Goal: Check status: Check status

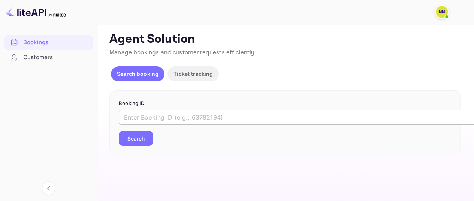
click at [142, 116] on input "text" at bounding box center [306, 117] width 375 height 15
paste input "9227185"
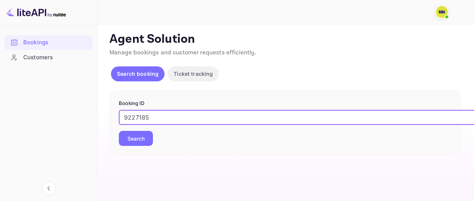
type input "9227185"
click at [139, 140] on button "Search" at bounding box center [136, 138] width 34 height 15
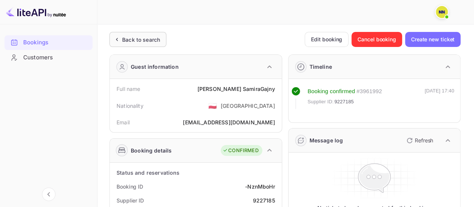
click at [151, 44] on div "Back to search" at bounding box center [137, 39] width 57 height 15
